Goal: Task Accomplishment & Management: Manage account settings

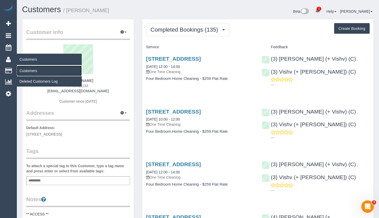
click at [25, 72] on link "Customers" at bounding box center [49, 71] width 65 height 10
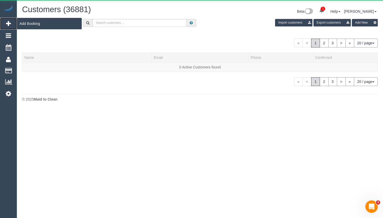
click at [10, 27] on link "Add Booking" at bounding box center [8, 24] width 17 height 12
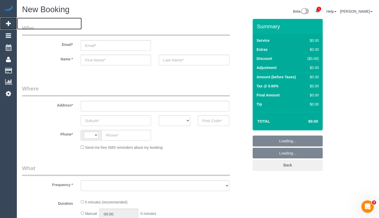
select select "string:AU"
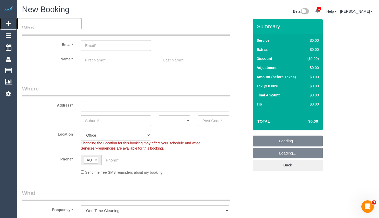
select select "object:3427"
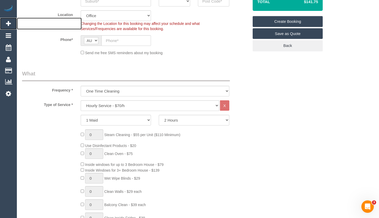
scroll to position [130, 0]
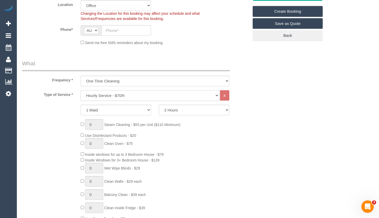
click at [153, 94] on select "Hourly Service - $70/h Hourly Service - $65/h Hourly Service - $60/h Hourly Ser…" at bounding box center [150, 95] width 138 height 11
select select "213"
click at [81, 90] on select "Hourly Service - $70/h Hourly Service - $65/h Hourly Service - $60/h Hourly Ser…" at bounding box center [150, 95] width 138 height 11
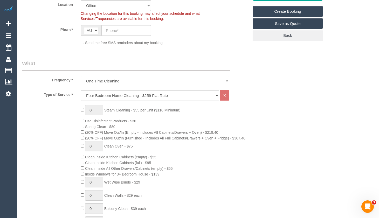
click at [224, 64] on legend "What" at bounding box center [126, 66] width 208 height 12
drag, startPoint x: 80, startPoint y: 133, endPoint x: 100, endPoint y: 132, distance: 19.5
click at [80, 133] on div "0 Steam Cleaning - $55 per Unit ($110 Minimum) Use Disinfectant Products - $30 …" at bounding box center [165, 196] width 176 height 182
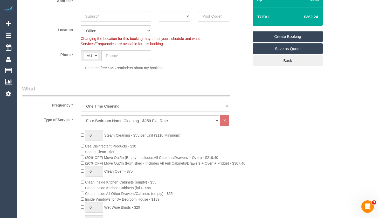
scroll to position [104, 0]
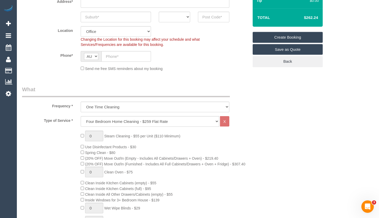
drag, startPoint x: 321, startPoint y: 17, endPoint x: 306, endPoint y: 15, distance: 15.6
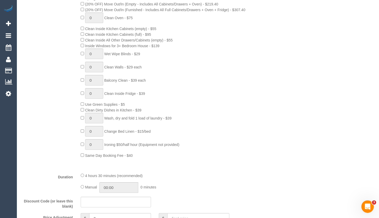
scroll to position [259, 0]
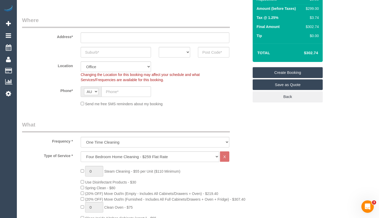
scroll to position [52, 0]
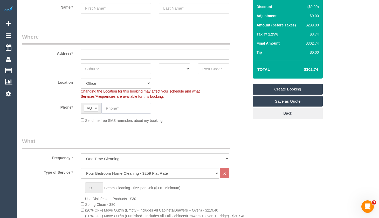
drag, startPoint x: 131, startPoint y: 110, endPoint x: 129, endPoint y: 107, distance: 4.2
click at [130, 110] on input "text" at bounding box center [126, 108] width 50 height 11
type input "0432 293 761"
click at [137, 57] on input "text" at bounding box center [155, 54] width 149 height 11
drag, startPoint x: 137, startPoint y: 58, endPoint x: 46, endPoint y: 59, distance: 91.3
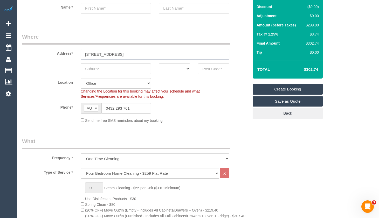
click at [41, 60] on sui-booking-address "Address* 1/63 Hampshire Rd ACT NSW NT QLD SA TAS VIC WA" at bounding box center [135, 53] width 227 height 41
type input "1/63 Hampshire Rd"
click at [119, 71] on input "text" at bounding box center [116, 69] width 70 height 11
drag, startPoint x: 117, startPoint y: 70, endPoint x: 77, endPoint y: 69, distance: 40.2
click at [75, 71] on div "Doncaster ACT NSW NT QLD SA TAS VIC WA" at bounding box center [135, 69] width 234 height 11
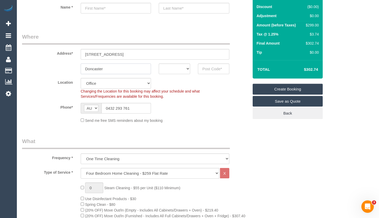
type input "Doncaster"
click at [209, 69] on input "text" at bounding box center [213, 69] width 31 height 11
type input "3108"
click at [182, 69] on select "ACT NSW NT QLD SA TAS VIC WA" at bounding box center [174, 69] width 31 height 11
select select "VIC"
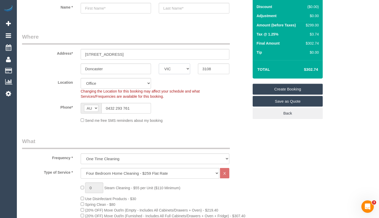
click at [159, 64] on select "ACT NSW NT QLD SA TAS VIC WA" at bounding box center [174, 69] width 31 height 11
select select "56"
select select "object:3512"
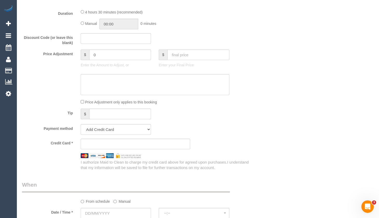
scroll to position [518, 0]
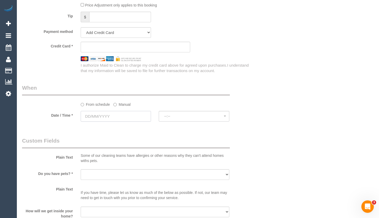
click at [85, 119] on input "text" at bounding box center [116, 116] width 70 height 11
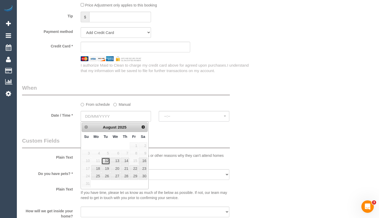
click at [109, 162] on link "12" at bounding box center [105, 161] width 8 height 7
type input "12/08/2025"
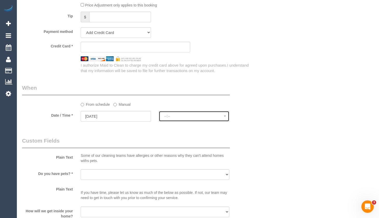
click at [210, 117] on span "--:--" at bounding box center [193, 116] width 59 height 4
select select "spot1"
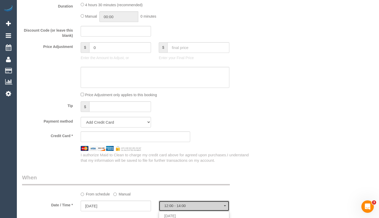
scroll to position [415, 0]
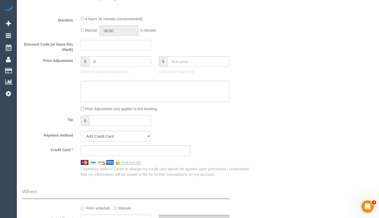
click at [122, 46] on input "text" at bounding box center [116, 45] width 70 height 11
type input "SMILE20"
click at [285, 87] on div "Who Email* Name * Where Address* 1/63 Hampshire Rd Doncaster ACT NSW NT QLD SA …" at bounding box center [198, 86] width 352 height 964
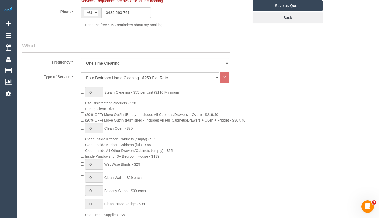
scroll to position [104, 0]
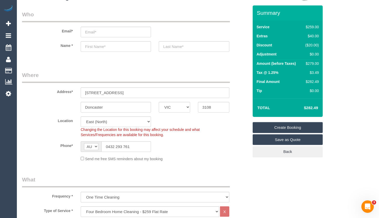
scroll to position [0, 0]
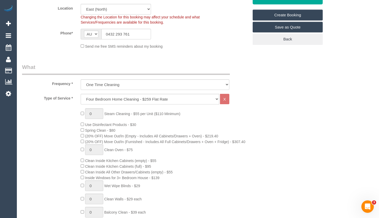
scroll to position [130, 0]
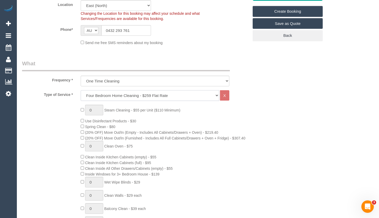
click at [149, 92] on select "Hourly Service - $70/h Hourly Service - $65/h Hourly Service - $60/h Hourly Ser…" at bounding box center [150, 95] width 138 height 11
select select "211"
click at [81, 90] on select "Hourly Service - $70/h Hourly Service - $65/h Hourly Service - $60/h Hourly Ser…" at bounding box center [150, 95] width 138 height 11
select select "spot18"
select select "spot35"
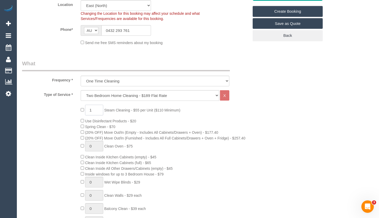
drag, startPoint x: 98, startPoint y: 111, endPoint x: 84, endPoint y: 110, distance: 14.0
click at [84, 110] on span "1 Steam Cleaning - $55 per Unit ($110 Minimum)" at bounding box center [131, 110] width 100 height 4
type input "2"
drag, startPoint x: 275, startPoint y: 124, endPoint x: 274, endPoint y: 128, distance: 4.4
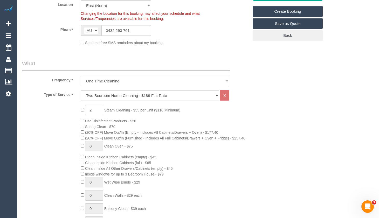
select select "spot52"
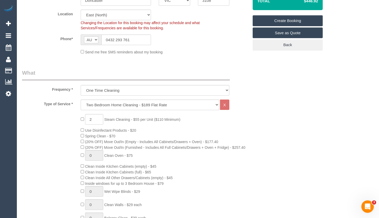
scroll to position [104, 0]
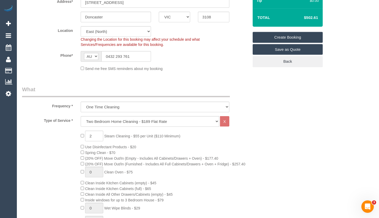
select select "spot69"
click at [189, 60] on div "Phone* AF AL DZ AD AO AI AQ AG AR AM AW AU AT AZ BS BH BD BB BY BE BZ BJ BM BT …" at bounding box center [135, 56] width 234 height 11
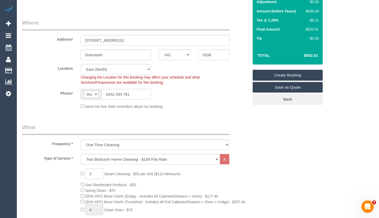
scroll to position [52, 0]
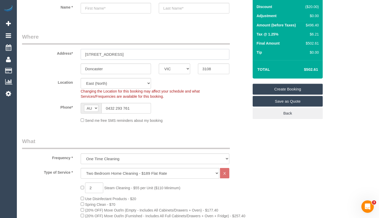
drag, startPoint x: 130, startPoint y: 53, endPoint x: 62, endPoint y: 56, distance: 67.7
click at [62, 56] on div "Address* 1/63 Hampshire Rd" at bounding box center [135, 46] width 234 height 27
drag, startPoint x: 110, startPoint y: 67, endPoint x: 64, endPoint y: 64, distance: 46.0
click at [64, 64] on div "Doncaster ACT NSW NT QLD SA TAS VIC WA 3108" at bounding box center [135, 69] width 234 height 11
drag, startPoint x: 218, startPoint y: 69, endPoint x: 187, endPoint y: 66, distance: 30.5
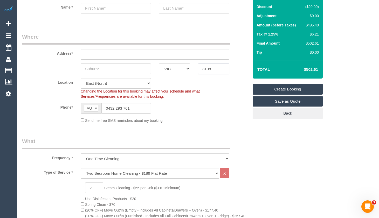
click at [187, 66] on div "ACT NSW NT QLD SA TAS VIC WA 3108" at bounding box center [135, 69] width 234 height 11
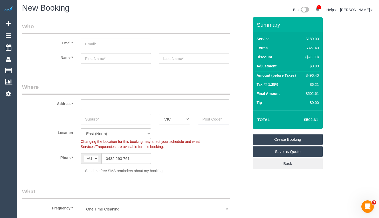
scroll to position [0, 0]
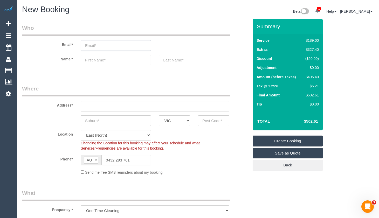
click at [116, 45] on input "email" at bounding box center [116, 45] width 70 height 11
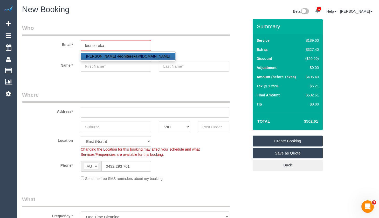
click at [135, 57] on link "Leo Nitereka - leonitereka @westnet.com" at bounding box center [128, 56] width 94 height 7
type input "leonitereka@westnet.com"
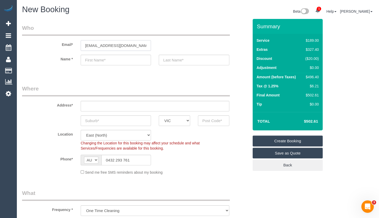
type input "Leo"
type input "Nitereka"
type input "0416 939 562"
type input "38A Setani Crescent"
type input "Heidelberg West"
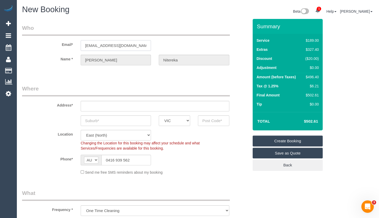
type input "3081"
select select "string:stripe-pm_1QPuhS2GScqysDRVs4EejNoA"
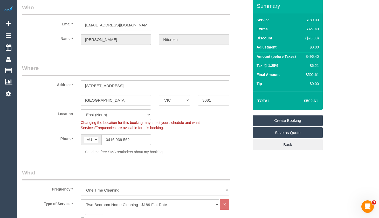
select select "spot86"
select select "60"
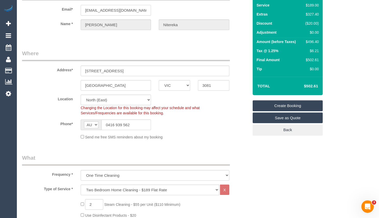
scroll to position [52, 0]
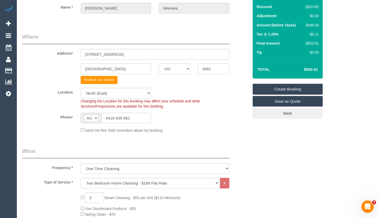
select select "object:6080"
click at [287, 104] on link "Save as Quote" at bounding box center [287, 101] width 70 height 11
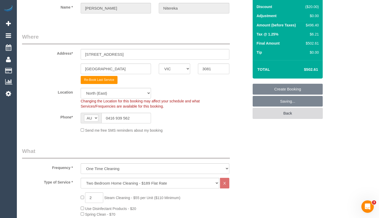
select select "spot103"
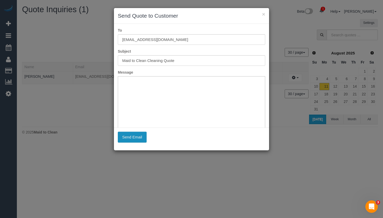
click at [136, 134] on button "Send Email" at bounding box center [132, 137] width 29 height 11
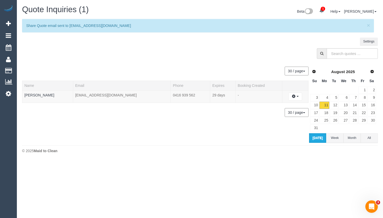
click at [350, 204] on body "1 Beta Your Notifications You have 0 alerts × You have 3 to charge for 10/08/20…" at bounding box center [191, 109] width 383 height 218
drag, startPoint x: 36, startPoint y: 95, endPoint x: 49, endPoint y: 100, distance: 13.8
click at [37, 95] on link "Leo Nitereka" at bounding box center [39, 95] width 30 height 4
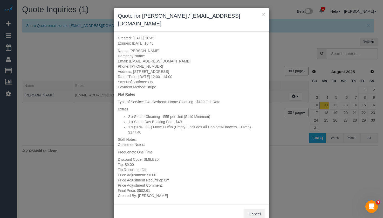
click at [264, 14] on div "× Quote for Leo Nitereka / leonitereka@westnet.com" at bounding box center [191, 20] width 155 height 24
click at [264, 16] on div "× Quote for Leo Nitereka / leonitereka@westnet.com" at bounding box center [191, 20] width 155 height 24
click at [262, 15] on button "×" at bounding box center [263, 13] width 3 height 5
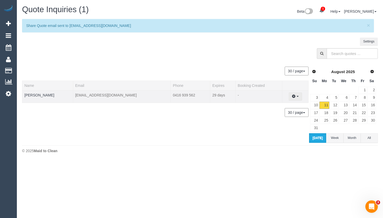
click at [292, 95] on icon "button" at bounding box center [294, 96] width 4 height 3
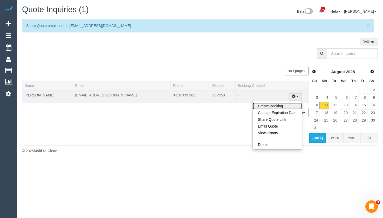
click at [279, 106] on link "Create Booking" at bounding box center [276, 106] width 49 height 7
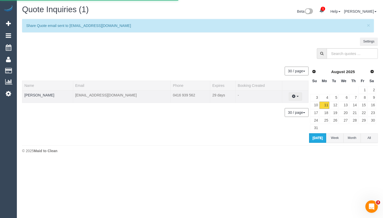
select select "VIC"
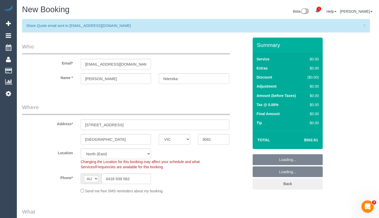
select select "object:7221"
select select "spot120"
select select "spot137"
select select "object:7832"
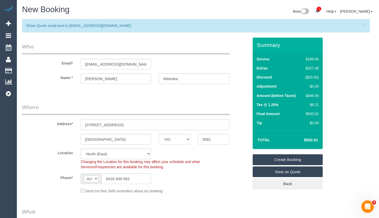
select select "spot154"
drag, startPoint x: 134, startPoint y: 127, endPoint x: 57, endPoint y: 128, distance: 76.5
click at [50, 127] on div "Address* 38A Setani Crescent" at bounding box center [135, 116] width 234 height 27
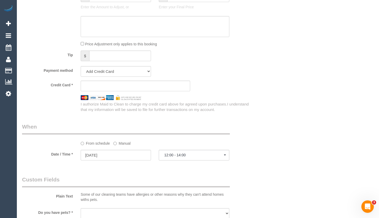
scroll to position [467, 0]
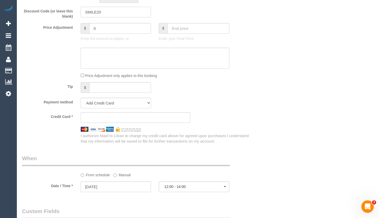
drag, startPoint x: 111, startPoint y: 13, endPoint x: 81, endPoint y: 12, distance: 30.1
click at [81, 12] on input "SMILE20" at bounding box center [116, 12] width 70 height 11
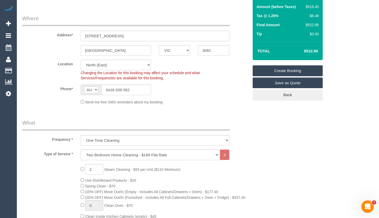
scroll to position [52, 0]
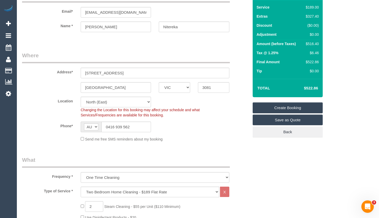
drag, startPoint x: 270, startPoint y: 150, endPoint x: 274, endPoint y: 153, distance: 5.3
drag, startPoint x: 137, startPoint y: 13, endPoint x: 62, endPoint y: 6, distance: 75.2
click at [62, 6] on div "Email* leonitereka@westnet.com" at bounding box center [135, 4] width 234 height 27
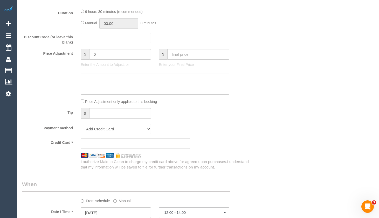
scroll to position [415, 0]
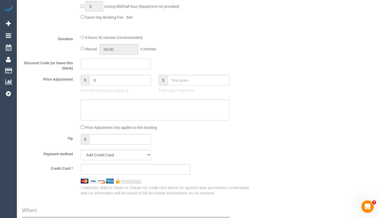
click at [101, 64] on input "text" at bounding box center [116, 64] width 70 height 11
type input "SMILE20"
drag, startPoint x: 261, startPoint y: 23, endPoint x: 267, endPoint y: 31, distance: 10.5
click at [264, 30] on div "Who Email* leonitereka@westnet.com Name * Leo Nitereka Where Address* 38A Setan…" at bounding box center [198, 105] width 352 height 964
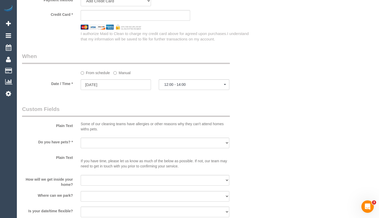
scroll to position [570, 0]
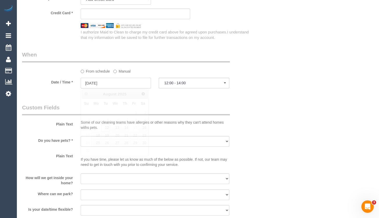
click at [117, 83] on input "12/08/2025" at bounding box center [116, 83] width 70 height 11
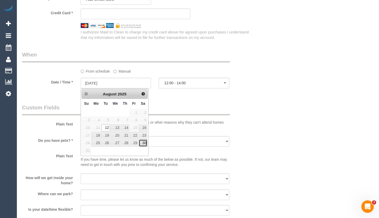
click at [141, 142] on link "30" at bounding box center [143, 142] width 9 height 7
type input "30/08/2025"
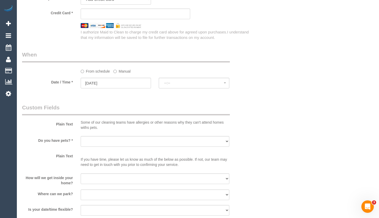
click at [196, 77] on sui-booking-spot "From schedule Manual Date / Time * 30/08/2025 --:-- Tue August 12th 12:00 - 14:…" at bounding box center [135, 70] width 227 height 39
click at [198, 82] on span "07:00 - 08:00" at bounding box center [193, 83] width 59 height 4
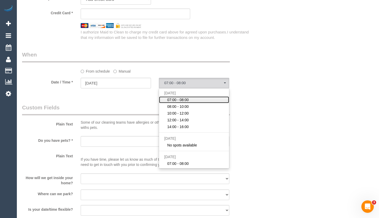
click at [194, 100] on link "07:00 - 08:00" at bounding box center [194, 99] width 70 height 7
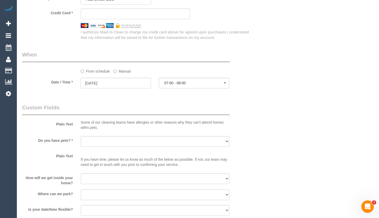
click at [238, 125] on div "Plain Text Some of our cleaning teams have allergies or other reasons why they …" at bounding box center [135, 118] width 234 height 29
click at [200, 86] on button "07:00 - 08:00" at bounding box center [194, 83] width 70 height 11
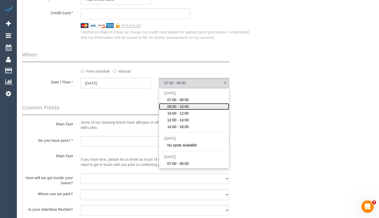
click at [195, 107] on link "08:00 - 10:00" at bounding box center [194, 106] width 70 height 7
select select "spot172"
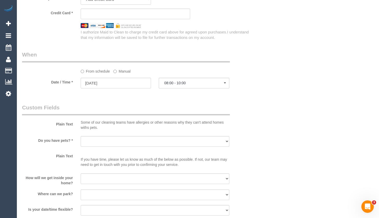
click at [131, 145] on select "Yes - Cats Yes - Dogs No pets Yes - Dogs and Cats Yes - Other" at bounding box center [155, 141] width 149 height 11
select select "number:28"
click at [81, 136] on select "Yes - Cats Yes - Dogs No pets Yes - Dogs and Cats Yes - Other" at bounding box center [155, 141] width 149 height 11
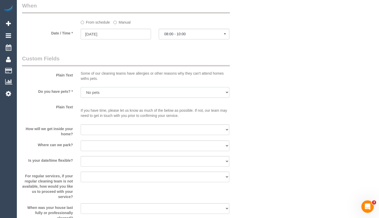
scroll to position [622, 0]
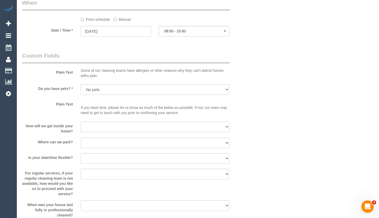
click at [147, 125] on select "I will be home Key will be left (please provide details below) Lock box/Access …" at bounding box center [155, 127] width 149 height 11
select select "number:14"
click at [81, 122] on select "I will be home Key will be left (please provide details below) Lock box/Access …" at bounding box center [155, 127] width 149 height 11
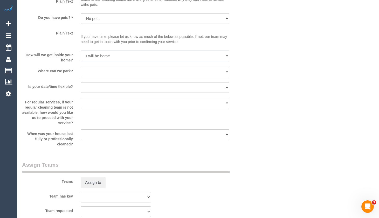
scroll to position [689, 0]
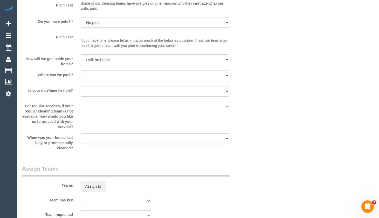
drag, startPoint x: 93, startPoint y: 75, endPoint x: 95, endPoint y: 80, distance: 5.0
click at [93, 75] on select "I will provide parking on-site Free street parking Paid street parking (cost wi…" at bounding box center [155, 76] width 149 height 11
select select "number:19"
click at [81, 71] on select "I will provide parking on-site Free street parking Paid street parking (cost wi…" at bounding box center [155, 76] width 149 height 11
click at [106, 91] on select "Yes - date and time Yes - date but not time Yes - time but not date No - No fle…" at bounding box center [155, 91] width 149 height 11
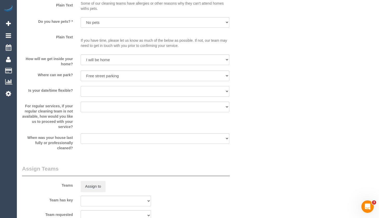
select select "number:22"
click at [81, 86] on select "Yes - date and time Yes - date but not time Yes - time but not date No - No fle…" at bounding box center [155, 91] width 149 height 11
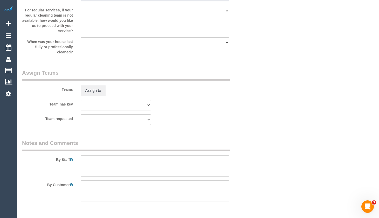
scroll to position [801, 0]
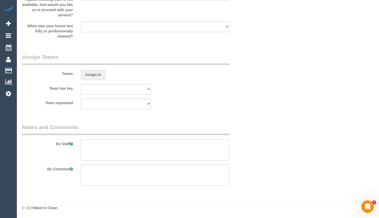
drag, startPoint x: 139, startPoint y: 146, endPoint x: 142, endPoint y: 138, distance: 8.9
click at [139, 146] on textarea at bounding box center [155, 149] width 149 height 21
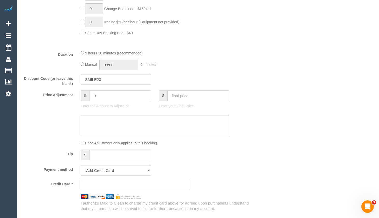
scroll to position [386, 0]
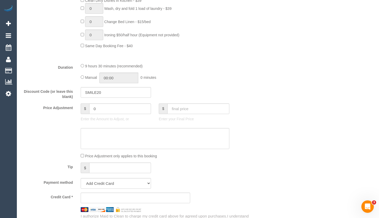
type textarea "Steam cleaning of 2 bedrooms"
click at [266, 183] on div "Who Email* leonitereka@westnet.com Name * Leo Nitereka Where Address* 38A Setan…" at bounding box center [198, 133] width 352 height 964
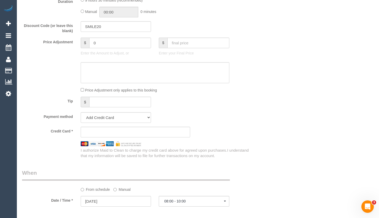
scroll to position [467, 0]
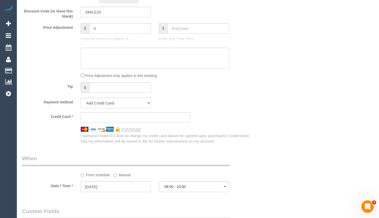
click at [375, 40] on div "Who Email* leonitereka@westnet.com Name * Leo Nitereka Where Address* 38A Setan…" at bounding box center [197, 53] width 359 height 964
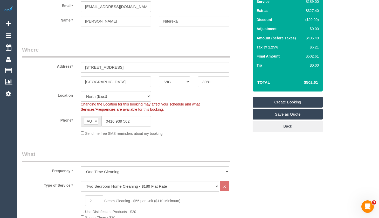
scroll to position [52, 0]
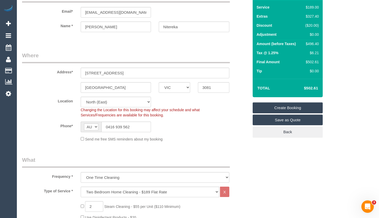
click at [276, 113] on link "Create Booking" at bounding box center [287, 107] width 70 height 11
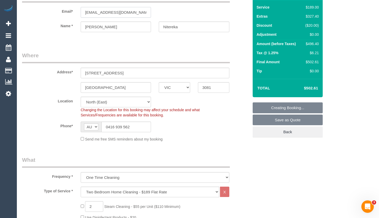
drag, startPoint x: 135, startPoint y: 13, endPoint x: 50, endPoint y: 8, distance: 85.2
click at [50, 8] on div "Email* leonitereka@westnet.com" at bounding box center [135, 4] width 234 height 27
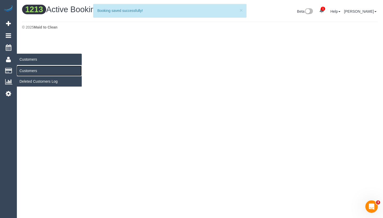
drag, startPoint x: 25, startPoint y: 72, endPoint x: 37, endPoint y: 78, distance: 13.7
click at [25, 72] on link "Customers" at bounding box center [49, 71] width 65 height 10
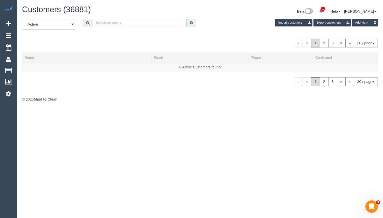
click at [153, 22] on input "text" at bounding box center [140, 23] width 94 height 8
paste input "leonitereka@westnet.com"
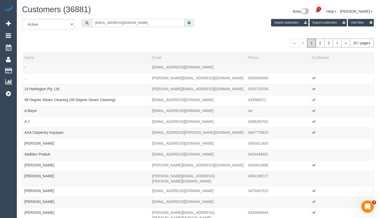
type input "leonitereka@westnet.com"
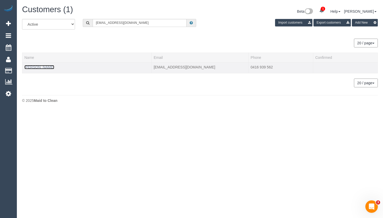
drag, startPoint x: 34, startPoint y: 67, endPoint x: 230, endPoint y: 69, distance: 196.2
click at [34, 67] on link "Leo Nitereka" at bounding box center [39, 67] width 30 height 4
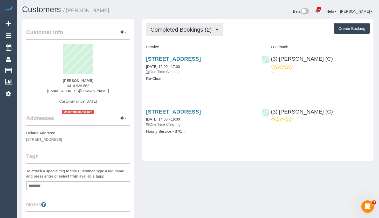
click at [181, 27] on span "Completed Bookings (2)" at bounding box center [182, 29] width 64 height 6
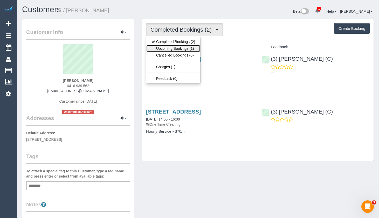
click at [179, 47] on link "Upcoming Bookings (1)" at bounding box center [173, 48] width 54 height 7
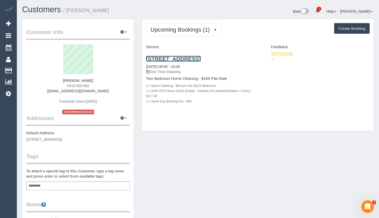
click at [195, 59] on link "38a Setani Crescent, Heidelberg West, VIC 3081" at bounding box center [173, 59] width 55 height 6
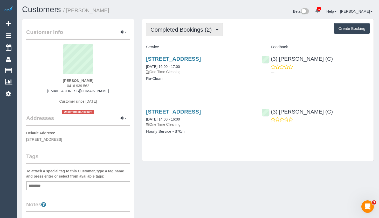
click at [192, 29] on span "Completed Bookings (2)" at bounding box center [182, 29] width 64 height 6
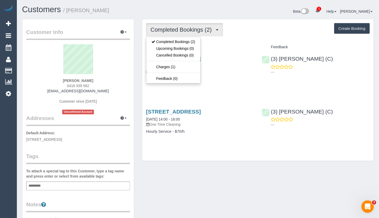
click at [245, 35] on div "Completed Bookings (2) Completed Bookings (2) Upcoming Bookings (0) Cancelled B…" at bounding box center [257, 29] width 223 height 13
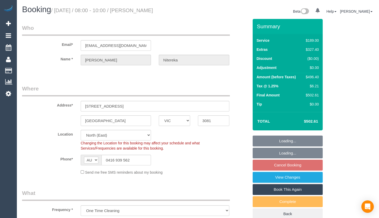
select select "VIC"
select select "string:stripe-pm_1Rujwq2GScqysDRVBbWKiNRr"
select select "number:28"
select select "number:14"
select select "number:19"
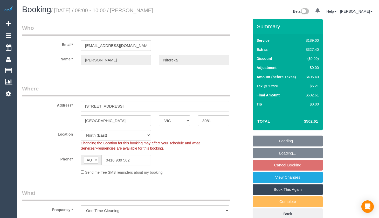
select select "number:22"
select select "object:771"
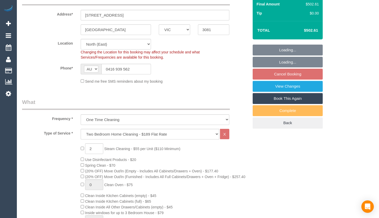
select select "spot2"
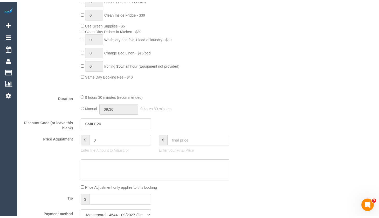
scroll to position [338, 0]
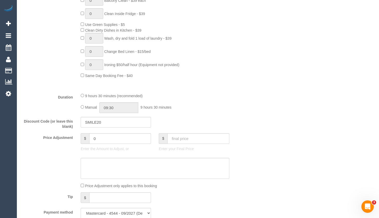
click at [85, 76] on span "Same Day Booking Fee - $40" at bounding box center [107, 76] width 52 height 4
drag, startPoint x: 112, startPoint y: 120, endPoint x: 78, endPoint y: 115, distance: 34.6
click at [78, 115] on fieldset "What Frequency * One Time Cleaning Weekly - 10% Off - 10.00% (0% for the First …" at bounding box center [135, 36] width 227 height 371
drag, startPoint x: 265, startPoint y: 89, endPoint x: 271, endPoint y: 89, distance: 5.7
click at [266, 89] on div "Who Email* leonitereka@westnet.com Name * Leo Nitereka Where Address* 38A Setan…" at bounding box center [198, 169] width 352 height 976
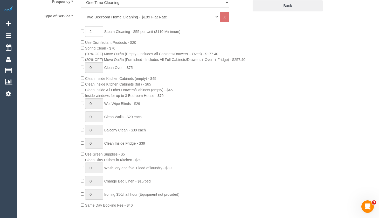
scroll to position [79, 0]
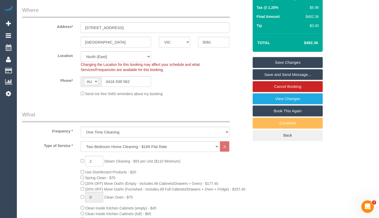
drag, startPoint x: 348, startPoint y: 93, endPoint x: 346, endPoint y: 89, distance: 4.5
click at [304, 65] on link "Save Changes" at bounding box center [287, 62] width 70 height 11
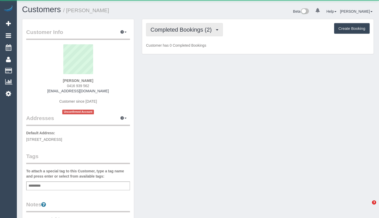
click at [198, 30] on span "Completed Bookings (2)" at bounding box center [182, 29] width 64 height 6
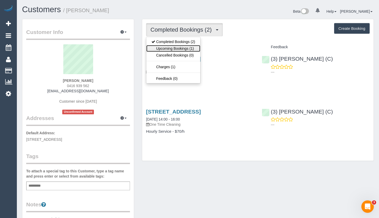
click at [190, 47] on link "Upcoming Bookings (1)" at bounding box center [173, 48] width 54 height 7
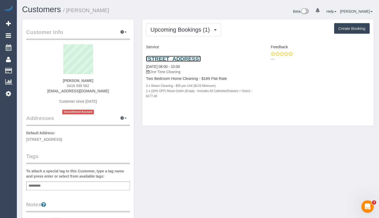
click at [192, 58] on link "38a Setani Crescent, Heidelberg West, VIC 3081" at bounding box center [173, 59] width 55 height 6
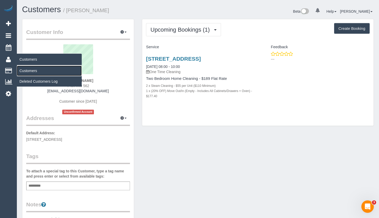
click at [25, 68] on link "Customers" at bounding box center [49, 71] width 65 height 10
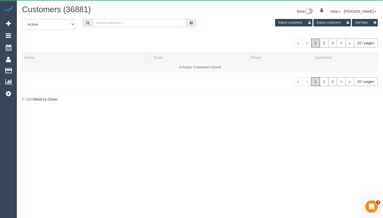
click at [128, 23] on input "text" at bounding box center [140, 23] width 94 height 8
paste input "[EMAIL_ADDRESS][PERSON_NAME][DOMAIN_NAME]"
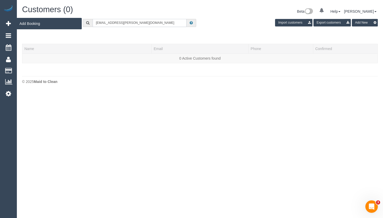
type input "[EMAIL_ADDRESS][PERSON_NAME][DOMAIN_NAME]"
click at [7, 25] on icon at bounding box center [8, 23] width 5 height 6
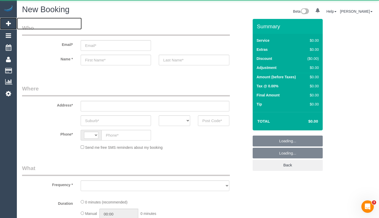
select select "string:AU"
select select "object:1091"
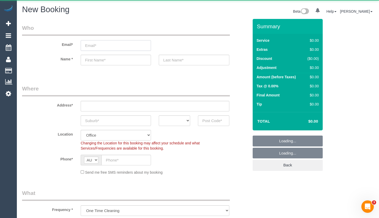
click at [121, 47] on input "email" at bounding box center [116, 45] width 70 height 11
paste input "[EMAIL_ADDRESS][PERSON_NAME][DOMAIN_NAME]"
type input "[EMAIL_ADDRESS][PERSON_NAME][DOMAIN_NAME]"
click at [180, 31] on legend "Who" at bounding box center [126, 30] width 208 height 12
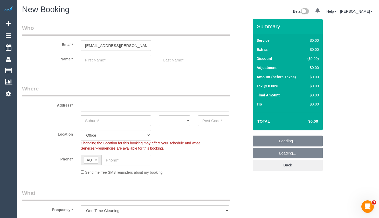
select select "object:2508"
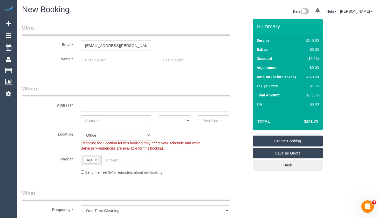
click at [110, 58] on input "text" at bounding box center [116, 60] width 70 height 11
type input "[PERSON_NAME]"
click at [198, 58] on input "text" at bounding box center [194, 60] width 70 height 11
type input "Contretras"
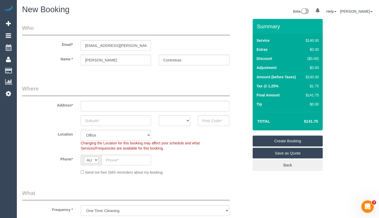
click at [173, 105] on input "text" at bounding box center [155, 106] width 149 height 11
type input "[STREET_ADDRESS]"
drag, startPoint x: 117, startPoint y: 124, endPoint x: 118, endPoint y: 117, distance: 7.0
click at [117, 124] on input "text" at bounding box center [116, 120] width 70 height 11
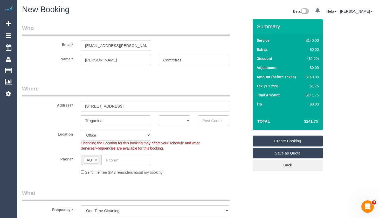
type input "Truganina"
drag, startPoint x: 174, startPoint y: 118, endPoint x: 176, endPoint y: 126, distance: 7.9
click at [174, 118] on select "ACT NSW NT QLD SA TAS VIC WA" at bounding box center [174, 120] width 31 height 11
select select "VIC"
click at [159, 115] on select "ACT NSW NT QLD SA TAS VIC WA" at bounding box center [174, 120] width 31 height 11
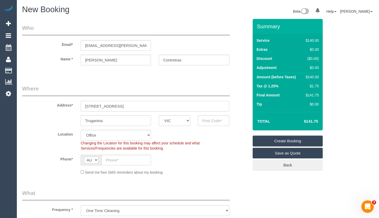
drag, startPoint x: 119, startPoint y: 108, endPoint x: 23, endPoint y: 58, distance: 107.9
click at [213, 121] on input "text" at bounding box center [213, 120] width 31 height 11
type input "3029"
click at [127, 159] on input "text" at bounding box center [126, 160] width 50 height 11
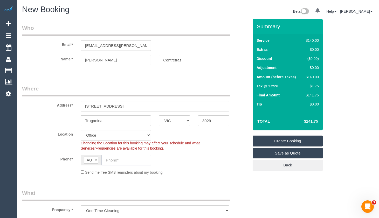
select select "53"
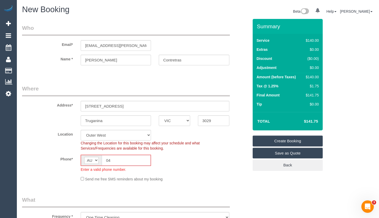
type input "040"
select select "object:2515"
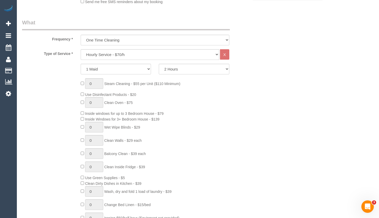
scroll to position [156, 0]
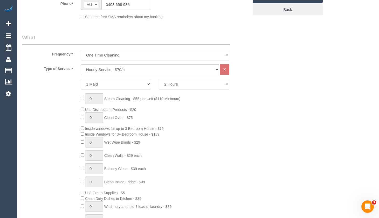
type input "0403 698 986"
click at [142, 70] on select "Hourly Service - $70/h Hourly Service - $65/h Hourly Service - $60/h Hourly Ser…" at bounding box center [150, 69] width 138 height 11
select select "214"
click at [81, 64] on select "Hourly Service - $70/h Hourly Service - $65/h Hourly Service - $60/h Hourly Ser…" at bounding box center [150, 69] width 138 height 11
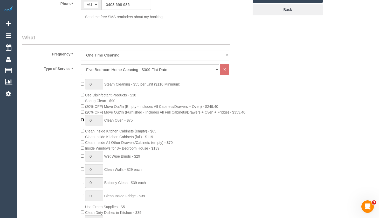
type input "1"
drag, startPoint x: 251, startPoint y: 159, endPoint x: 252, endPoint y: 162, distance: 2.7
click at [251, 159] on div "0 Steam Cleaning - $55 per Unit ($110 Minimum) Use Disinfectant Products - $30 …" at bounding box center [165, 170] width 176 height 182
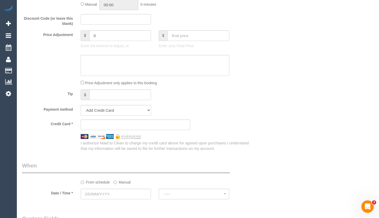
scroll to position [544, 0]
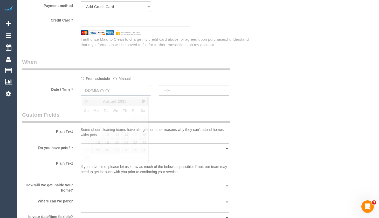
click at [109, 88] on input "text" at bounding box center [116, 90] width 70 height 11
click at [133, 88] on input "text" at bounding box center [116, 90] width 70 height 11
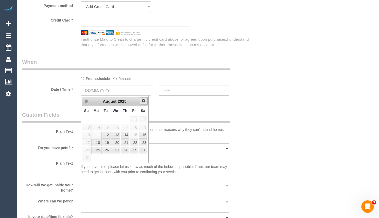
click at [143, 99] on span "Next" at bounding box center [143, 101] width 4 height 4
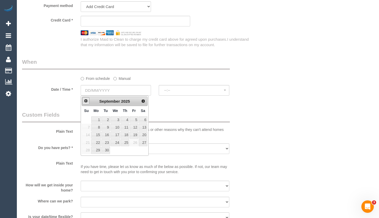
click at [85, 103] on link "Prev" at bounding box center [85, 100] width 7 height 7
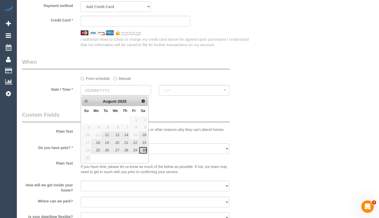
click at [145, 153] on link "30" at bounding box center [143, 150] width 9 height 7
type input "30/08/2025"
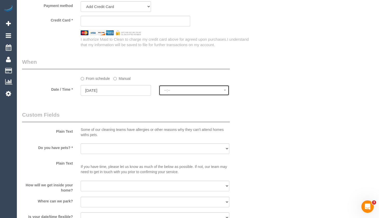
click at [189, 90] on span "--:--" at bounding box center [193, 90] width 59 height 4
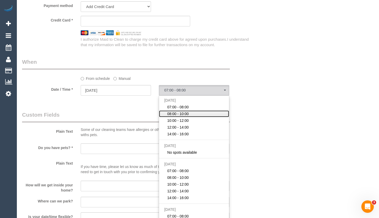
click at [194, 113] on link "08:00 - 10:00" at bounding box center [194, 113] width 70 height 7
select select "spot2"
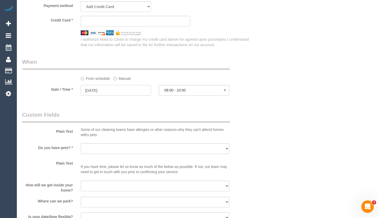
click at [131, 90] on input "30/08/2025" at bounding box center [116, 90] width 70 height 11
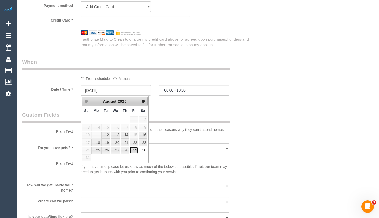
click at [135, 148] on link "29" at bounding box center [134, 150] width 8 height 7
type input "[DATE]"
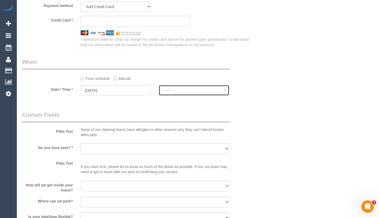
click at [192, 87] on button "--:--" at bounding box center [194, 90] width 70 height 11
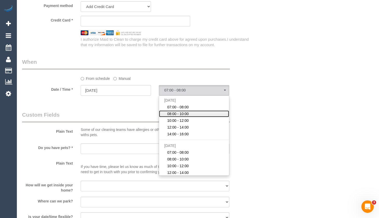
click at [200, 111] on link "08:00 - 10:00" at bounding box center [194, 113] width 70 height 7
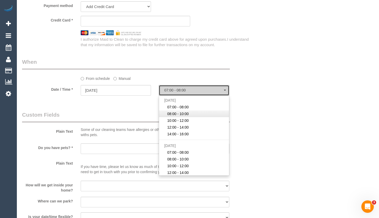
select select "spot23"
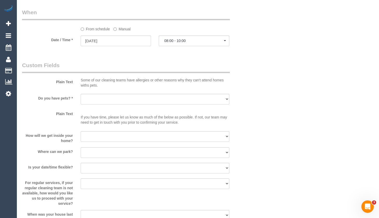
scroll to position [596, 0]
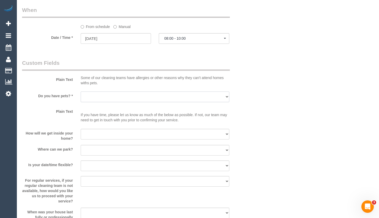
click at [181, 95] on select "Yes - Cats Yes - Dogs No pets Yes - Dogs and Cats Yes - Other" at bounding box center [155, 97] width 149 height 11
select select "number:27"
click at [81, 92] on select "Yes - Cats Yes - Dogs No pets Yes - Dogs and Cats Yes - Other" at bounding box center [155, 97] width 149 height 11
click at [105, 132] on select "I will be home Key will be left (please provide details below) Lock box/Access …" at bounding box center [155, 134] width 149 height 11
select select "number:14"
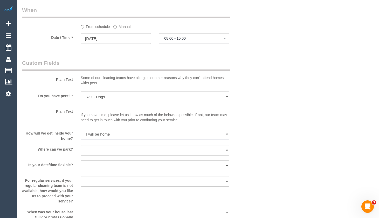
click at [81, 129] on select "I will be home Key will be left (please provide details below) Lock box/Access …" at bounding box center [155, 134] width 149 height 11
click at [128, 153] on select "I will provide parking on-site Free street parking Paid street parking (cost wi…" at bounding box center [155, 150] width 149 height 11
click at [81, 145] on select "I will provide parking on-site Free street parking Paid street parking (cost wi…" at bounding box center [155, 150] width 149 height 11
click at [136, 147] on select "I will provide parking on-site Free street parking Paid street parking (cost wi…" at bounding box center [155, 150] width 149 height 11
click at [81, 145] on select "I will provide parking on-site Free street parking Paid street parking (cost wi…" at bounding box center [155, 150] width 149 height 11
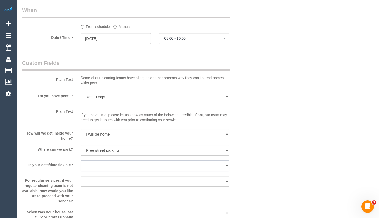
click at [122, 163] on select "Yes - date and time Yes - date but not time Yes - time but not date No - No fle…" at bounding box center [155, 165] width 149 height 11
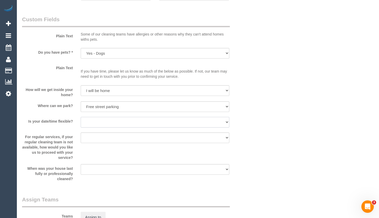
scroll to position [648, 0]
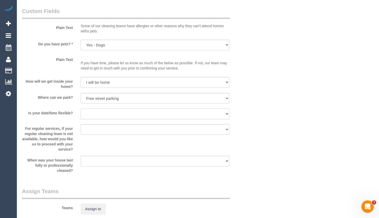
click at [159, 115] on select "Yes - date and time Yes - date but not time Yes - time but not date No - No fle…" at bounding box center [155, 114] width 149 height 11
click at [141, 101] on select "I will provide parking on-site Free street parking Paid street parking (cost wi…" at bounding box center [155, 98] width 149 height 11
select select "number:18"
click at [81, 93] on select "I will provide parking on-site Free street parking Paid street parking (cost wi…" at bounding box center [155, 98] width 149 height 11
click at [118, 114] on select "Yes - date and time Yes - date but not time Yes - time but not date No - No fle…" at bounding box center [155, 114] width 149 height 11
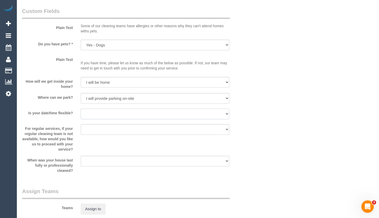
select select "number:24"
click at [81, 109] on select "Yes - date and time Yes - date but not time Yes - time but not date No - No fle…" at bounding box center [155, 114] width 149 height 11
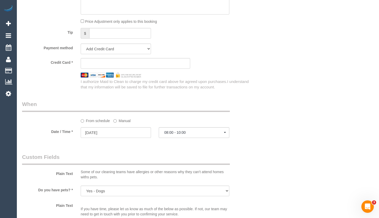
scroll to position [493, 0]
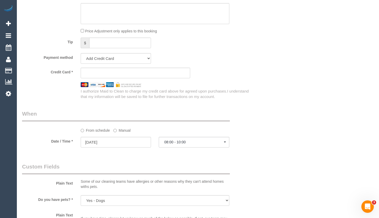
click at [119, 68] on sui-stripe-card at bounding box center [135, 73] width 109 height 11
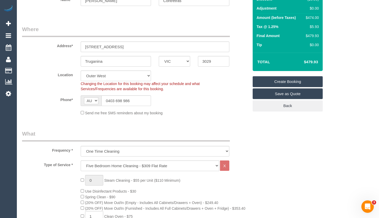
scroll to position [52, 0]
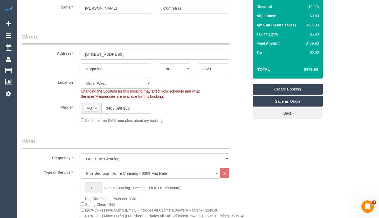
click at [298, 91] on link "Create Booking" at bounding box center [287, 89] width 70 height 11
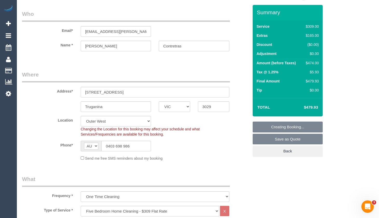
scroll to position [0, 0]
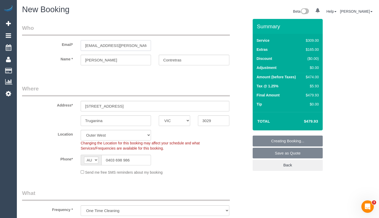
drag, startPoint x: 138, startPoint y: 44, endPoint x: 89, endPoint y: 49, distance: 49.8
click at [36, 46] on div "Email* pris.contreras.85@gmail.com" at bounding box center [135, 37] width 234 height 27
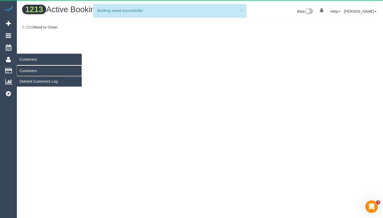
drag, startPoint x: 30, startPoint y: 70, endPoint x: 53, endPoint y: 71, distance: 23.4
click at [30, 70] on link "Customers" at bounding box center [49, 71] width 65 height 10
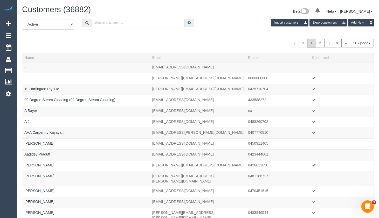
drag, startPoint x: 133, startPoint y: 19, endPoint x: 133, endPoint y: 22, distance: 3.6
click at [133, 19] on input "text" at bounding box center [138, 23] width 93 height 8
paste input "[EMAIL_ADDRESS][PERSON_NAME][DOMAIN_NAME]"
type input "[EMAIL_ADDRESS][PERSON_NAME][DOMAIN_NAME]"
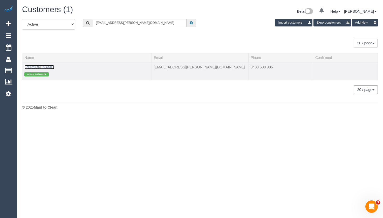
click at [51, 68] on link "Priscilla Contretras" at bounding box center [39, 67] width 30 height 4
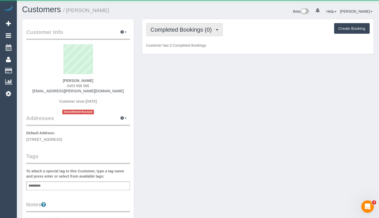
click at [170, 31] on span "Completed Bookings (0)" at bounding box center [182, 29] width 64 height 6
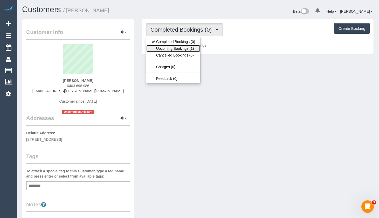
click at [173, 48] on link "Upcoming Bookings (1)" at bounding box center [173, 48] width 54 height 7
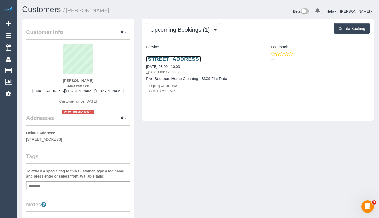
click at [170, 58] on link "8 Vantage Place, Truganina, VIC 3029" at bounding box center [173, 59] width 55 height 6
click at [374, 54] on div "Upcoming Bookings (1) Completed Bookings (0) Upcoming Bookings (1) Cancelled Bo…" at bounding box center [258, 72] width 240 height 107
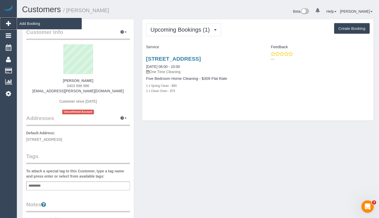
click at [9, 23] on icon at bounding box center [8, 23] width 5 height 6
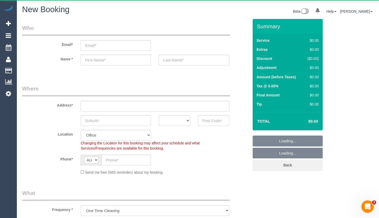
select select "object:6024"
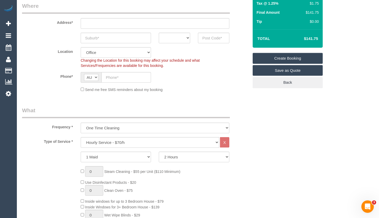
scroll to position [104, 0]
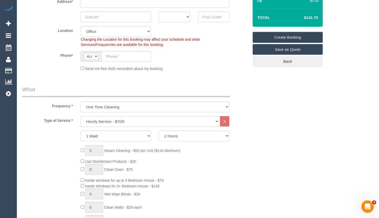
click at [132, 121] on select "Hourly Service - $70/h Hourly Service - $65/h Hourly Service - $60/h Hourly Ser…" at bounding box center [150, 121] width 138 height 11
select select "212"
click at [81, 116] on select "Hourly Service - $70/h Hourly Service - $65/h Hourly Service - $60/h Hourly Ser…" at bounding box center [150, 121] width 138 height 11
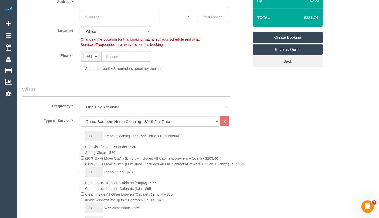
drag, startPoint x: 318, startPoint y: 17, endPoint x: 317, endPoint y: 28, distance: 11.5
click at [307, 19] on td "$427.68" at bounding box center [303, 17] width 34 height 13
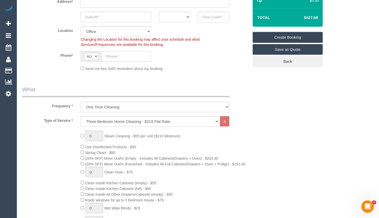
click at [129, 55] on input "text" at bounding box center [126, 56] width 50 height 11
click at [207, 69] on div "Send me free SMS reminders about my booking" at bounding box center [155, 69] width 156 height 6
drag, startPoint x: 125, startPoint y: 56, endPoint x: 132, endPoint y: 62, distance: 8.6
click at [125, 57] on input "0448 328 648" at bounding box center [126, 56] width 50 height 11
type input "0448 328 548"
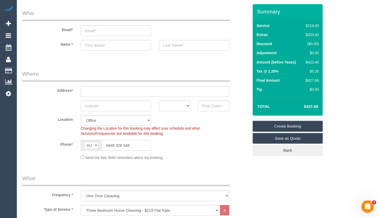
scroll to position [26, 0]
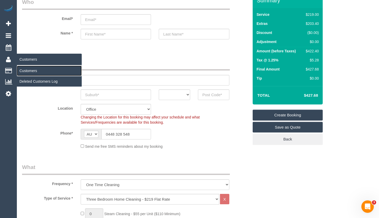
click at [26, 68] on link "Customers" at bounding box center [49, 71] width 65 height 10
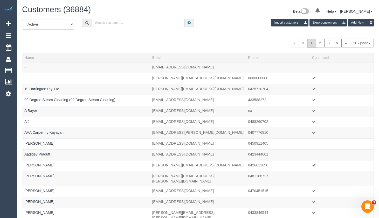
click at [105, 21] on input "text" at bounding box center [138, 23] width 93 height 8
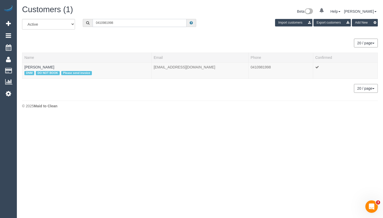
click at [102, 22] on input "0410981998" at bounding box center [140, 23] width 94 height 8
type input "0410981998"
drag, startPoint x: 41, startPoint y: 67, endPoint x: 98, endPoint y: 86, distance: 59.6
click at [41, 67] on link "Claire Phillips" at bounding box center [39, 67] width 30 height 4
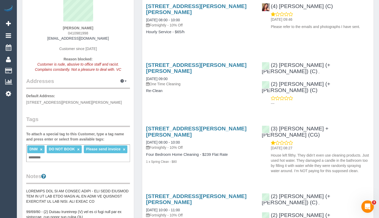
scroll to position [52, 0]
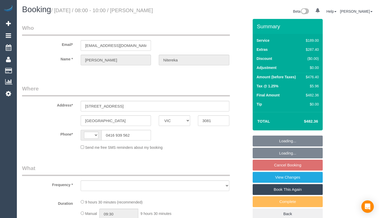
select select "VIC"
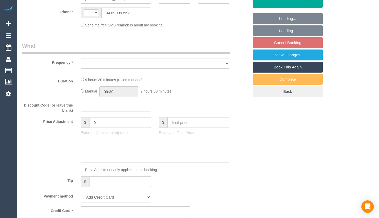
select select "string:AU"
select select "string:stripe-pm_1Rujwq2GScqysDRVBbWKiNRr"
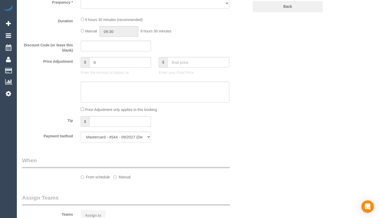
select select "object:670"
select select "number:28"
select select "number:14"
select select "number:19"
select select "number:22"
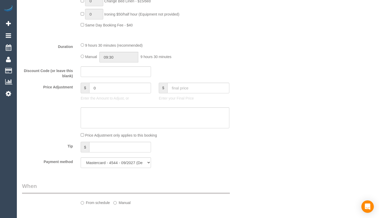
select select "object:771"
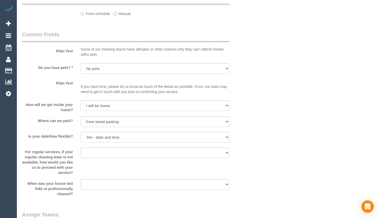
select select "spot2"
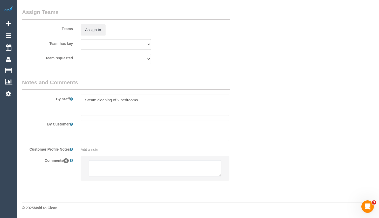
click at [136, 167] on textarea at bounding box center [155, 168] width 132 height 16
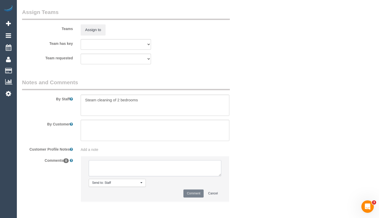
paste textarea "[EMAIL_ADDRESS][DOMAIN_NAME]"
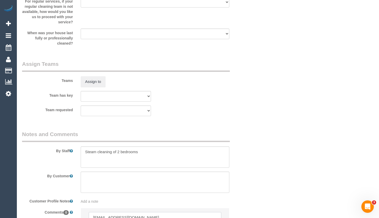
scroll to position [817, 0]
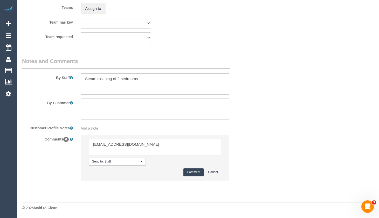
drag, startPoint x: 155, startPoint y: 143, endPoint x: 79, endPoint y: 137, distance: 76.2
click at [79, 137] on div "Send to: Staff Nothing selected Send to: Staff Send to: Customer Send to: Team …" at bounding box center [155, 160] width 156 height 51
paste textarea "Flexibility dates: Flexibility times: Notes: Knows we need to review Contact vi…"
click at [142, 142] on textarea at bounding box center [155, 147] width 132 height 16
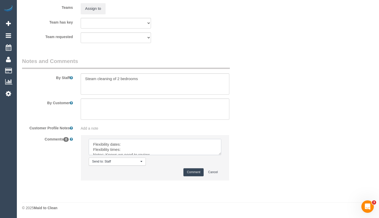
click at [139, 146] on textarea at bounding box center [155, 147] width 132 height 16
click at [127, 145] on textarea at bounding box center [155, 147] width 132 height 16
click at [175, 144] on textarea at bounding box center [155, 147] width 132 height 16
click at [126, 150] on textarea at bounding box center [155, 147] width 132 height 16
type textarea "Flexibility dates: Only [DATE][DATE] Flexibility times: Anytime Notes: Knows we…"
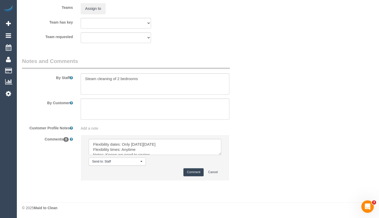
click at [193, 173] on button "Comment" at bounding box center [193, 172] width 20 height 8
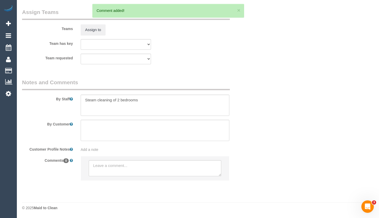
scroll to position [817, 0]
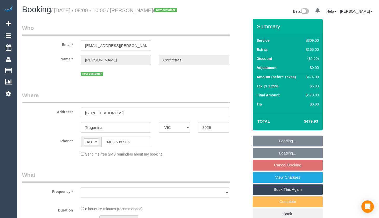
select select "VIC"
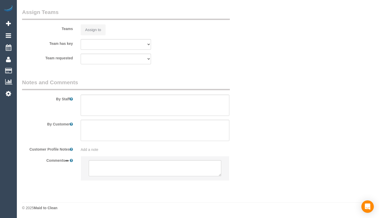
select select "object:531"
select select "string:stripe-pm_1Ruk3j2GScqysDRVIYuccxRB"
select select "number:27"
select select "number:14"
select select "number:18"
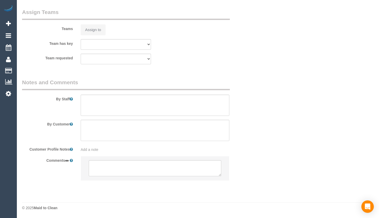
select select "number:24"
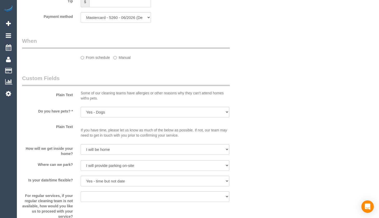
select select "object:780"
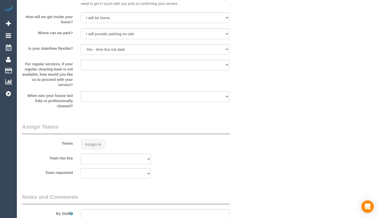
select select "spot2"
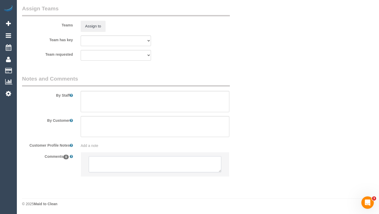
click at [154, 165] on textarea at bounding box center [155, 164] width 132 height 16
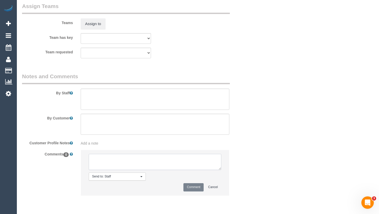
paste textarea "Flexibility dates: Flexibility times: Notes: Knows we need to review Contact vi…"
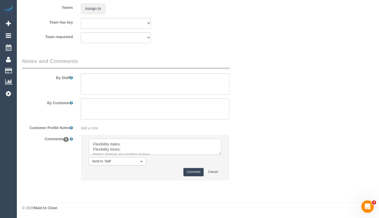
click at [158, 145] on textarea at bounding box center [155, 147] width 132 height 16
click at [128, 149] on textarea at bounding box center [155, 147] width 132 height 16
type textarea "Flexibility dates: Only [DATE][DATE] Flexibility times: Anytime Notes: Knows we…"
click at [189, 172] on button "Comment" at bounding box center [193, 172] width 20 height 8
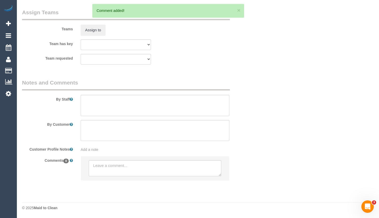
scroll to position [830, 0]
